Goal: Find specific page/section

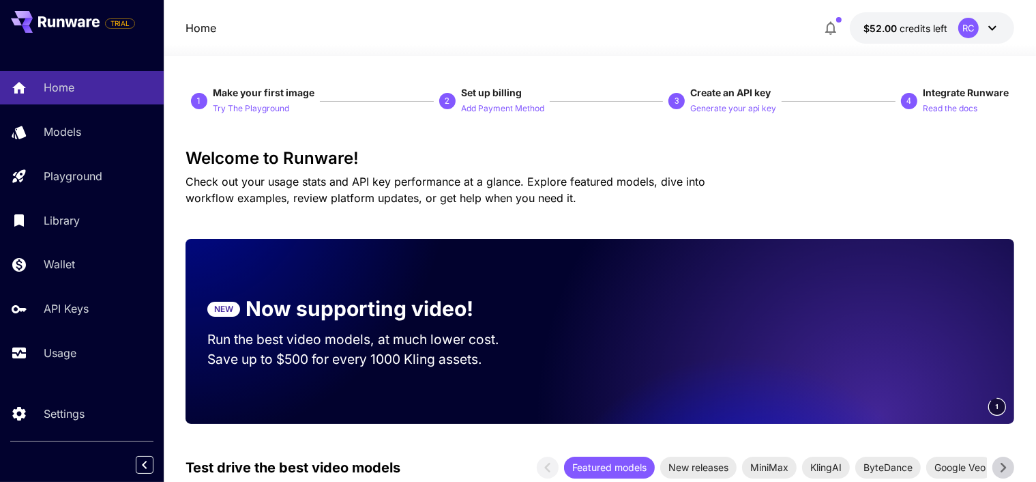
click at [830, 21] on icon "button" at bounding box center [831, 28] width 16 height 16
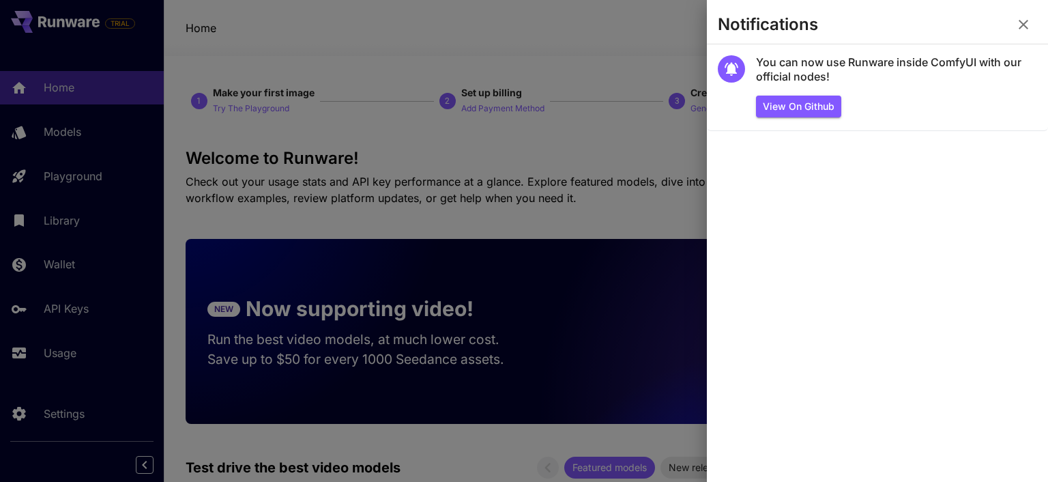
click at [622, 50] on div at bounding box center [524, 241] width 1048 height 482
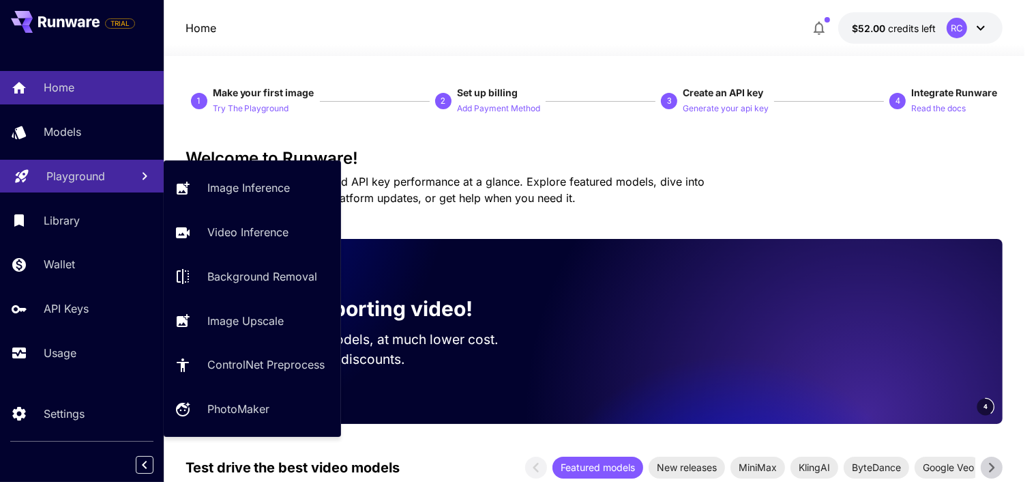
click at [106, 182] on div "Playground" at bounding box center [83, 176] width 74 height 16
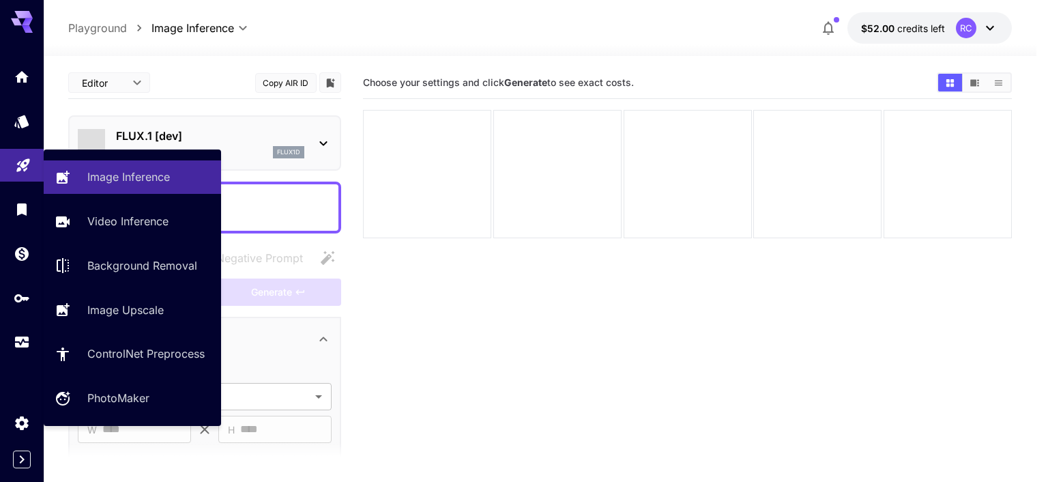
type input "**********"
